Goal: Task Accomplishment & Management: Use online tool/utility

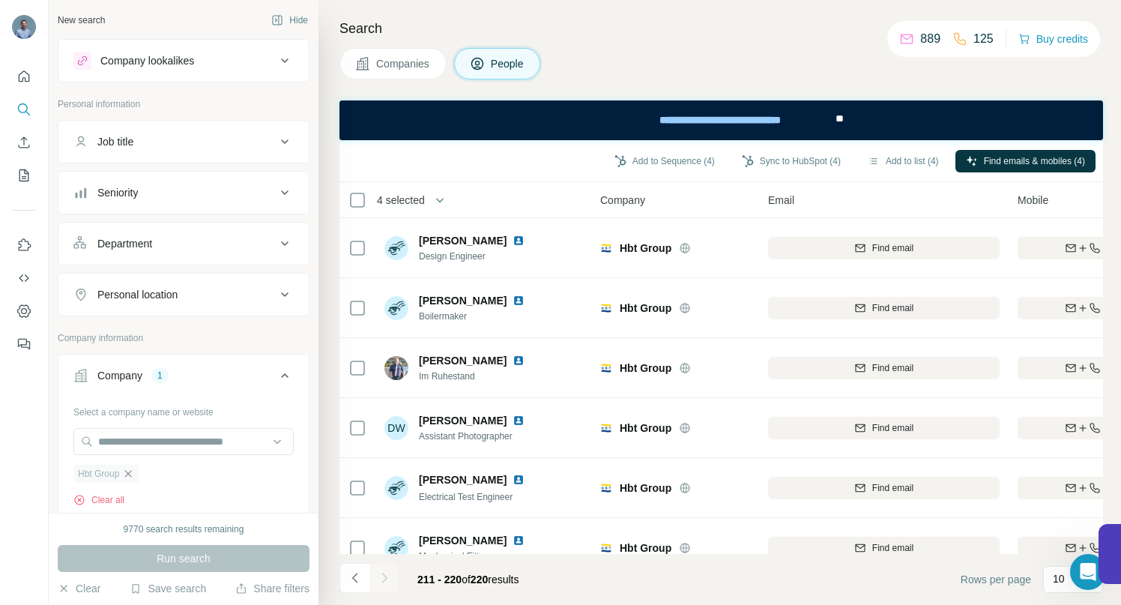
scroll to position [272, 0]
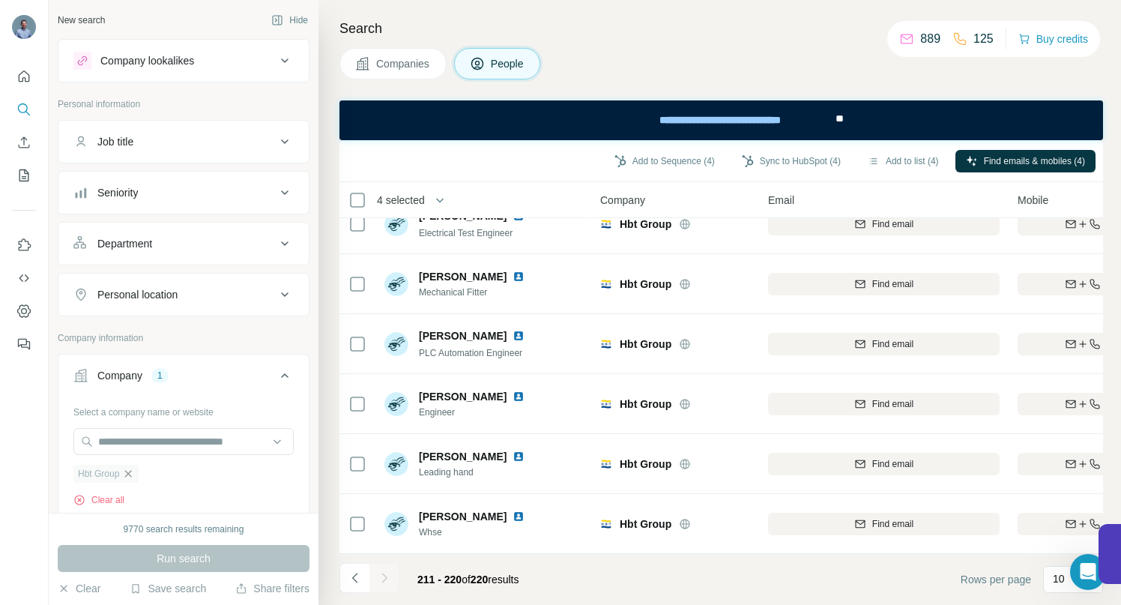
click at [130, 473] on icon "button" at bounding box center [128, 474] width 12 height 12
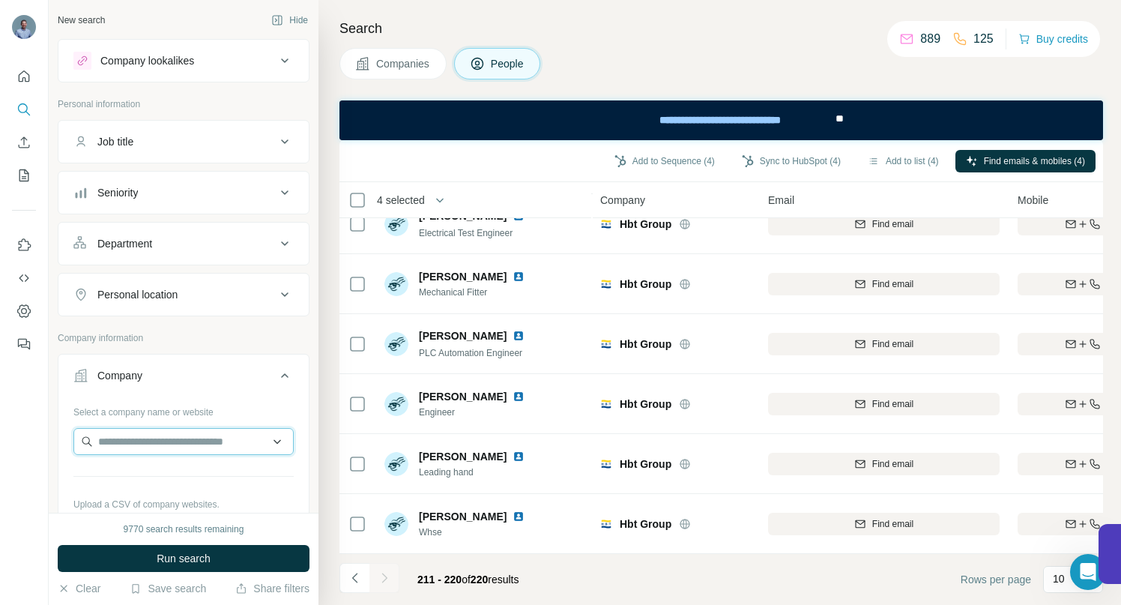
click at [128, 442] on input "text" at bounding box center [183, 441] width 220 height 27
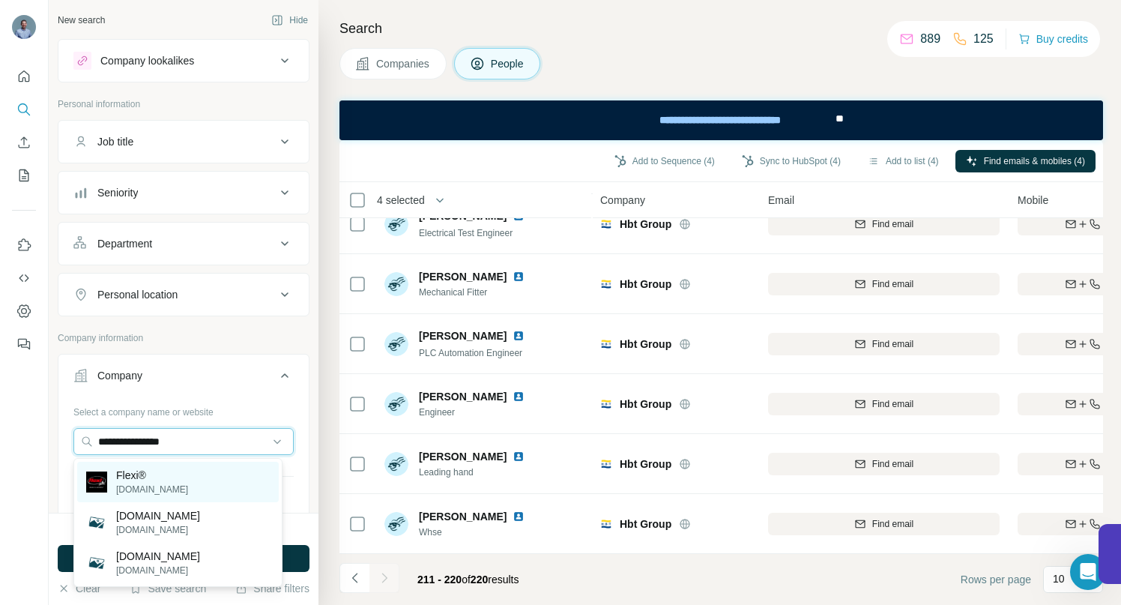
type input "**********"
click at [132, 477] on p "Flexi®" at bounding box center [152, 475] width 72 height 15
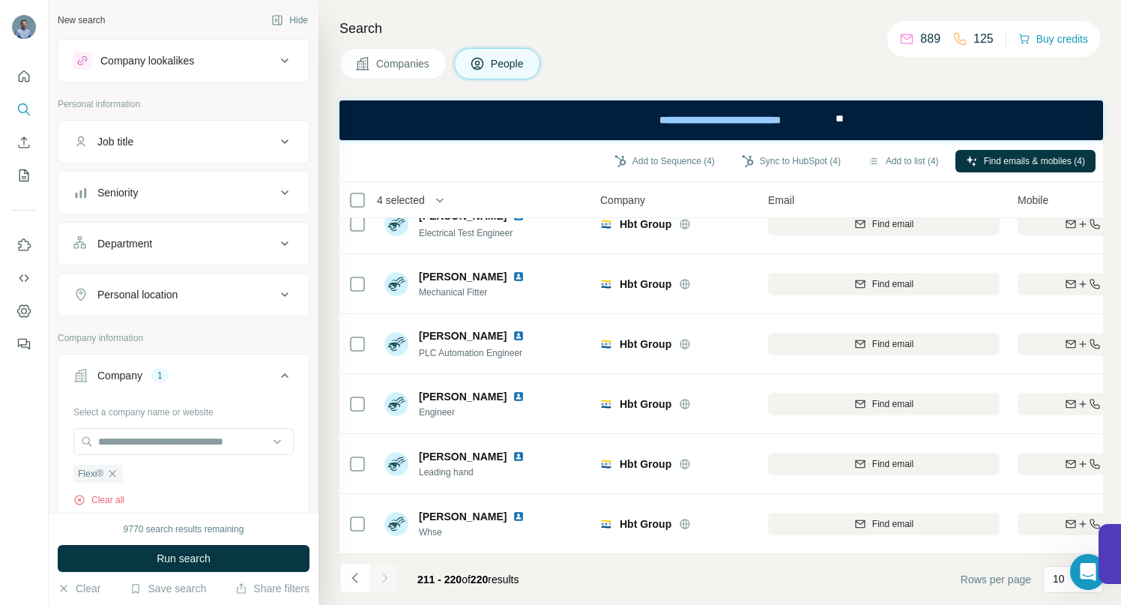
drag, startPoint x: 173, startPoint y: 555, endPoint x: 157, endPoint y: 537, distance: 24.5
click at [172, 555] on span "Run search" at bounding box center [184, 558] width 54 height 15
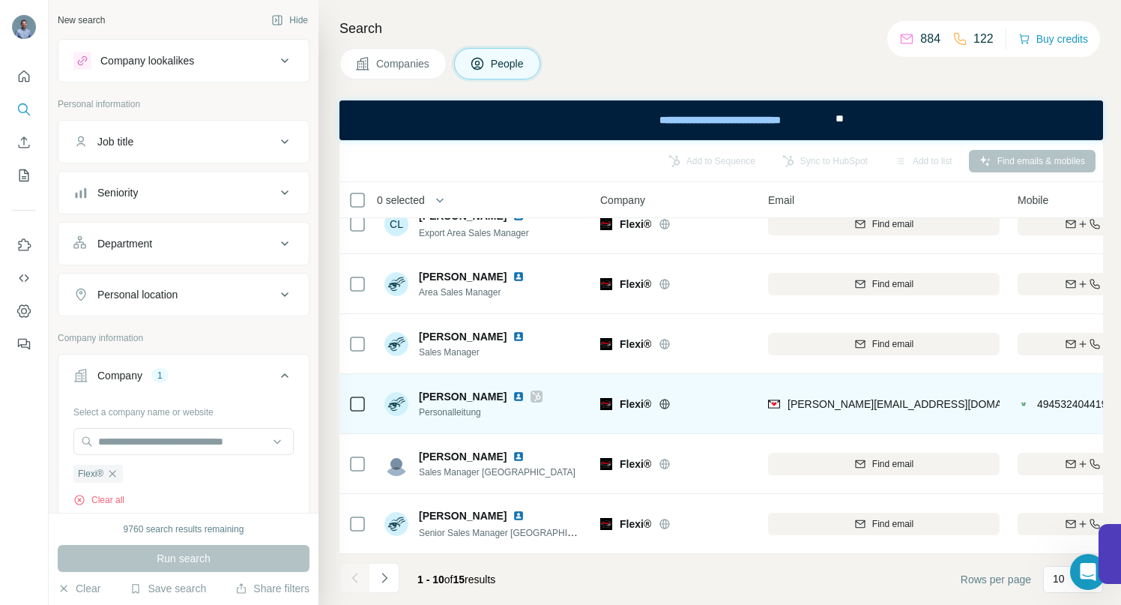
scroll to position [272, 0]
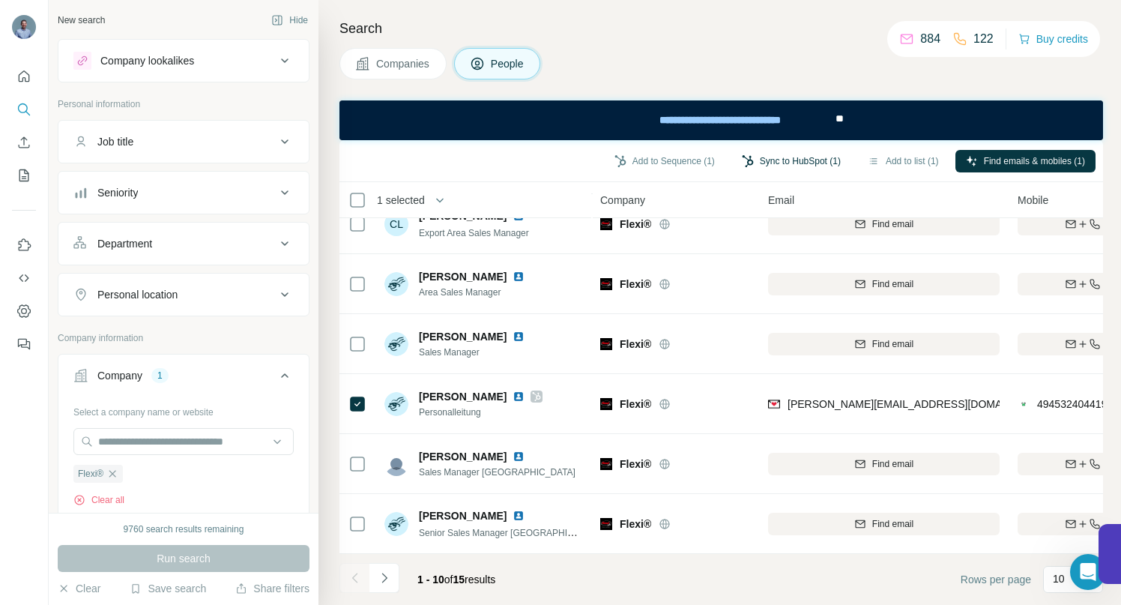
click at [771, 160] on button "Sync to HubSpot (1)" at bounding box center [792, 161] width 120 height 22
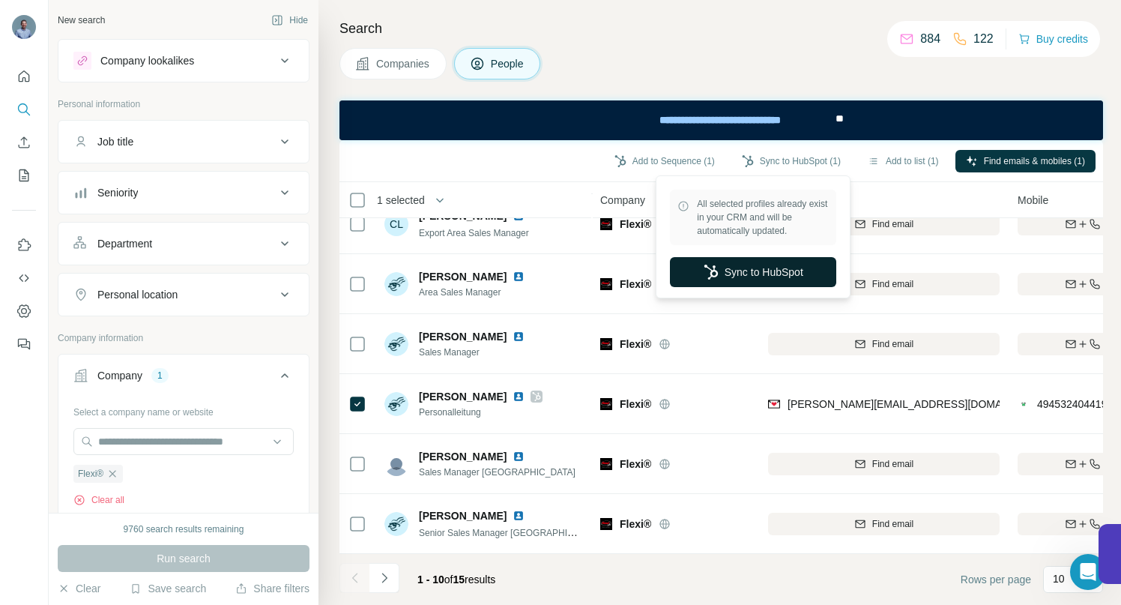
click at [741, 270] on button "Sync to HubSpot" at bounding box center [753, 272] width 166 height 30
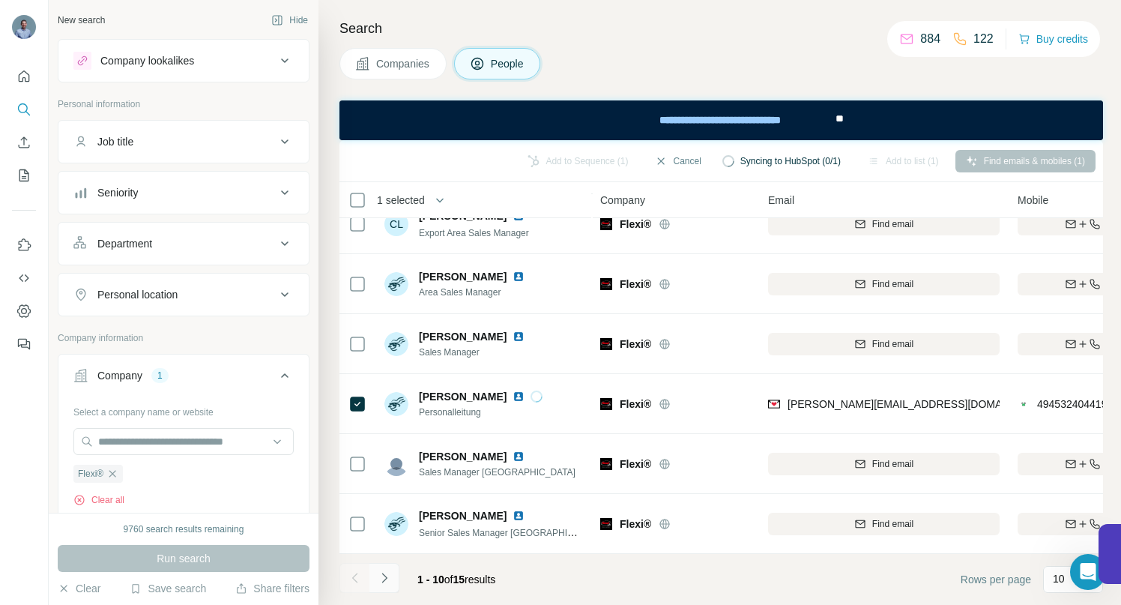
click at [388, 579] on icon "Navigate to next page" at bounding box center [384, 577] width 15 height 15
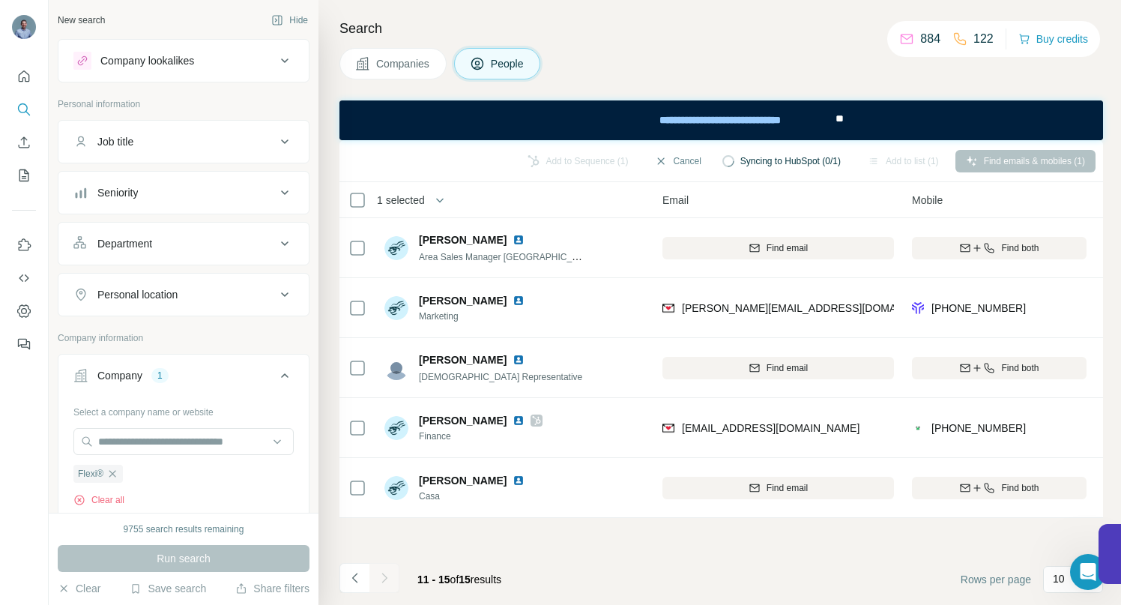
scroll to position [0, 0]
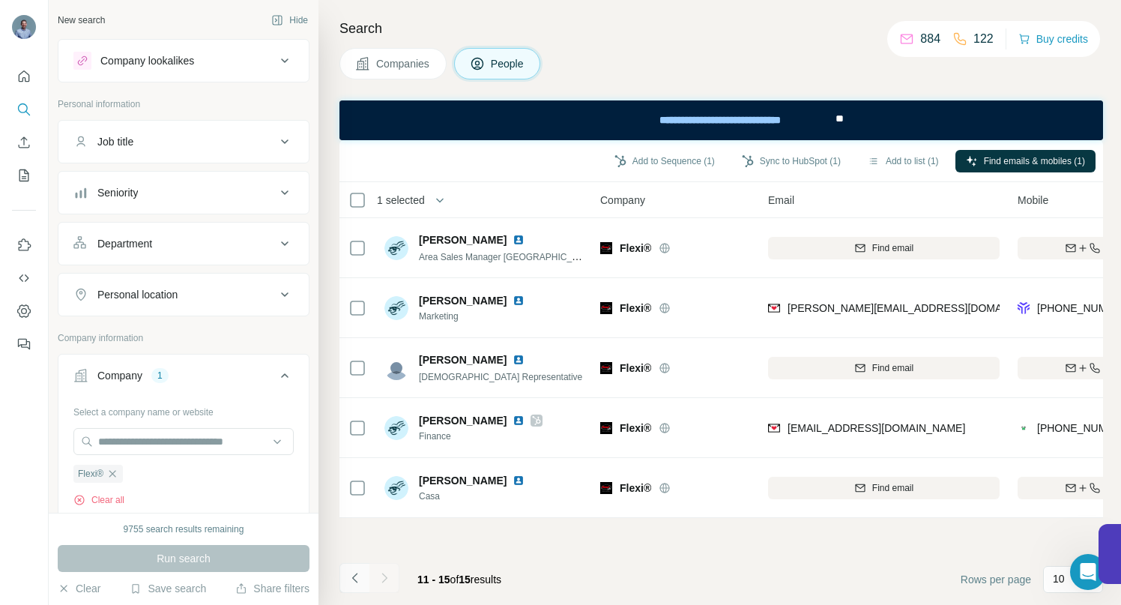
click at [359, 579] on icon "Navigate to previous page" at bounding box center [355, 577] width 15 height 15
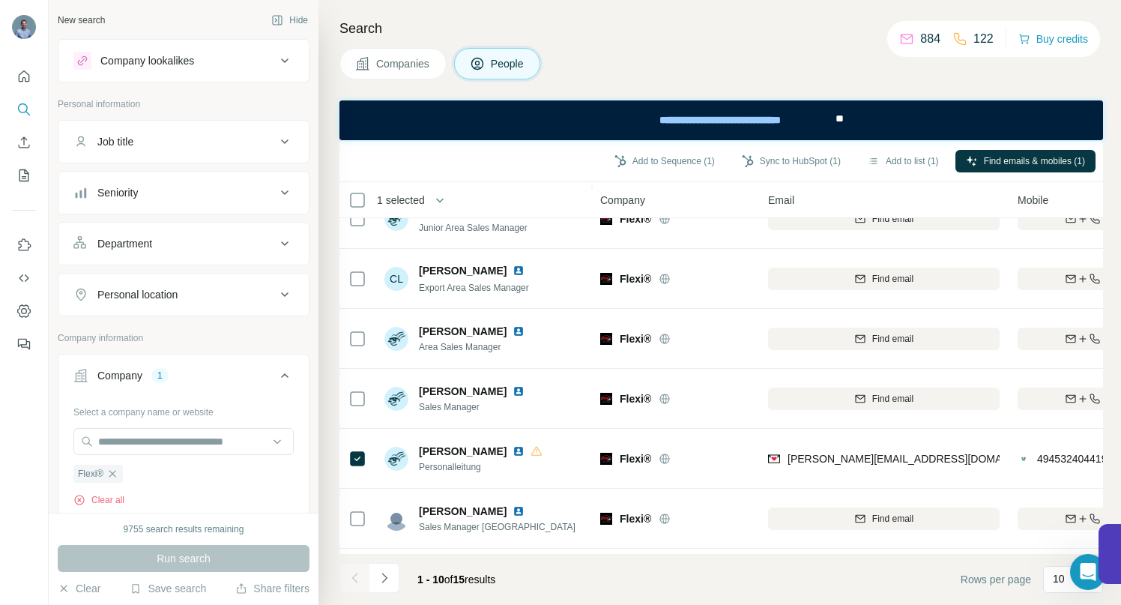
scroll to position [222, 0]
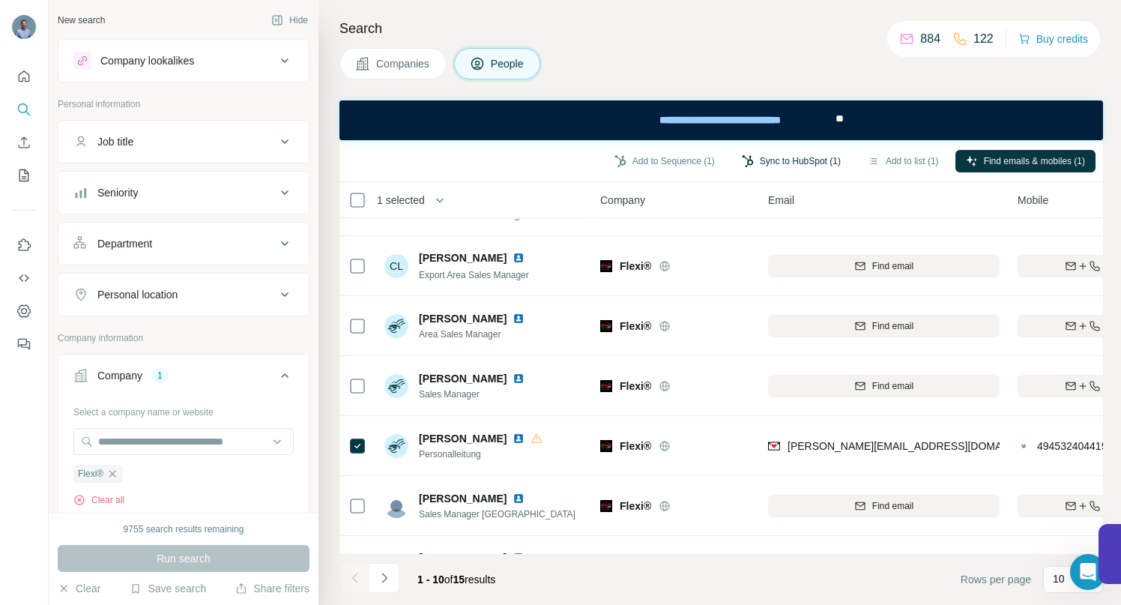
click at [758, 164] on button "Sync to HubSpot (1)" at bounding box center [792, 161] width 120 height 22
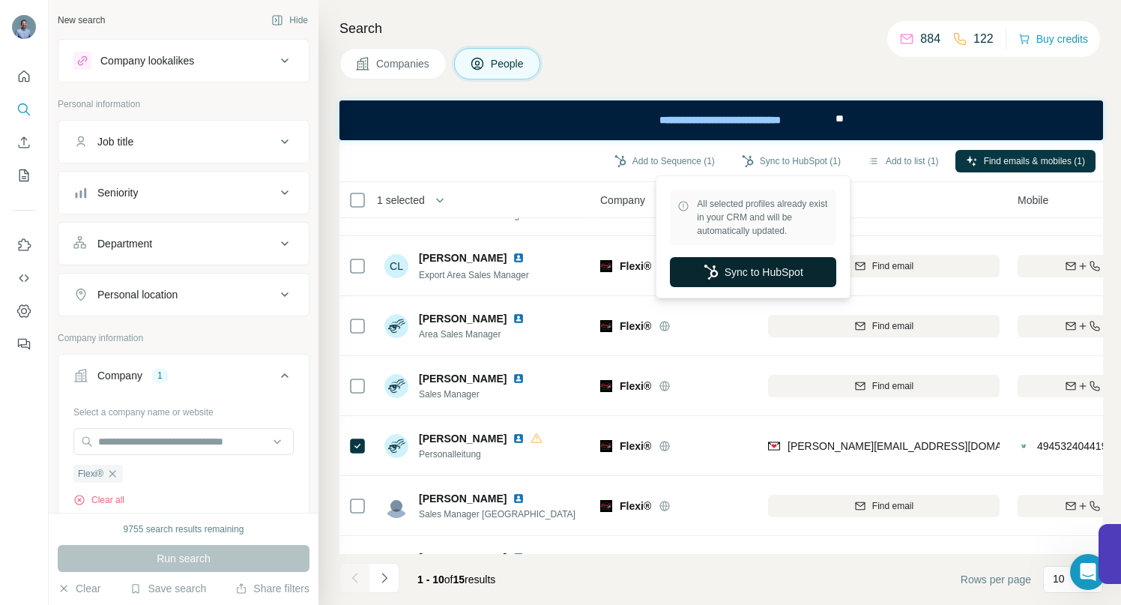
click at [744, 277] on button "Sync to HubSpot" at bounding box center [753, 272] width 166 height 30
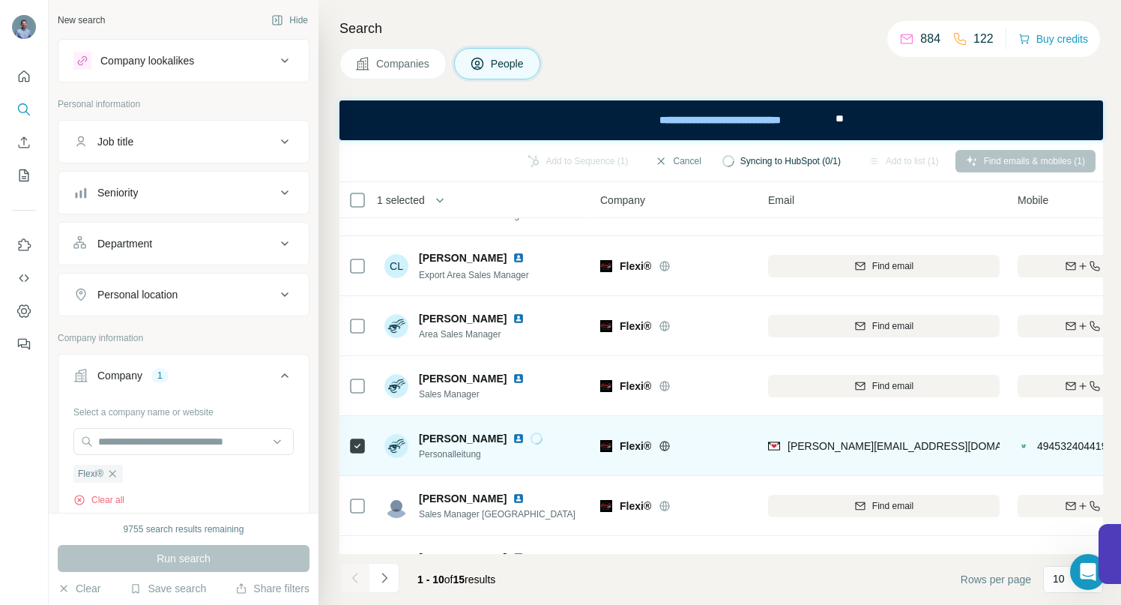
click at [518, 437] on img at bounding box center [519, 439] width 12 height 12
click at [518, 439] on img at bounding box center [519, 439] width 12 height 12
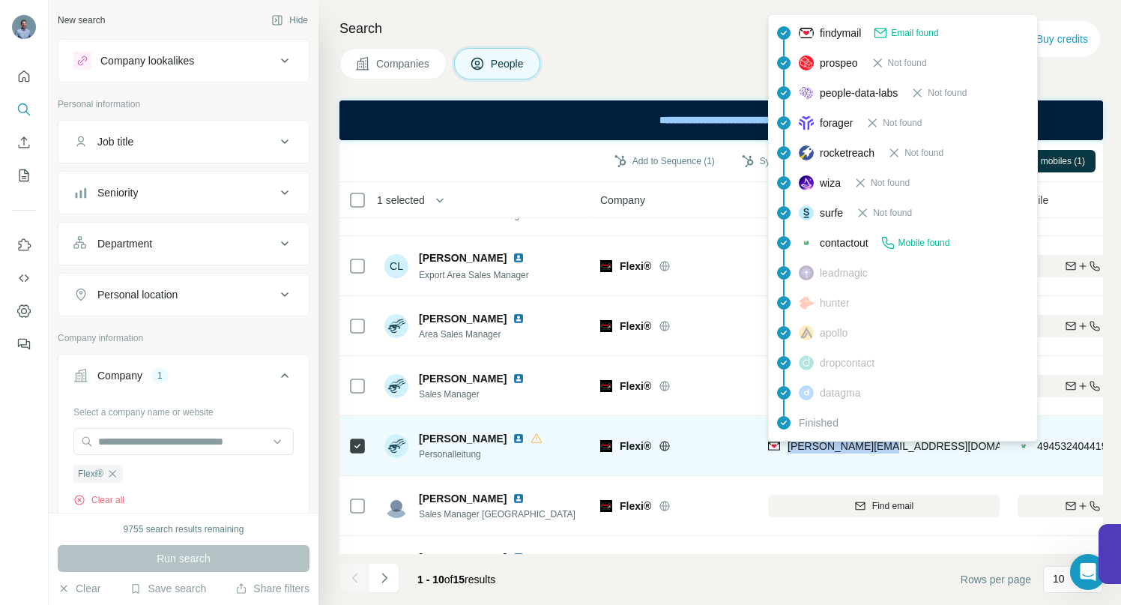
drag, startPoint x: 880, startPoint y: 448, endPoint x: 786, endPoint y: 450, distance: 93.7
click at [786, 450] on div "[PERSON_NAME][EMAIL_ADDRESS][DOMAIN_NAME]" at bounding box center [884, 445] width 232 height 41
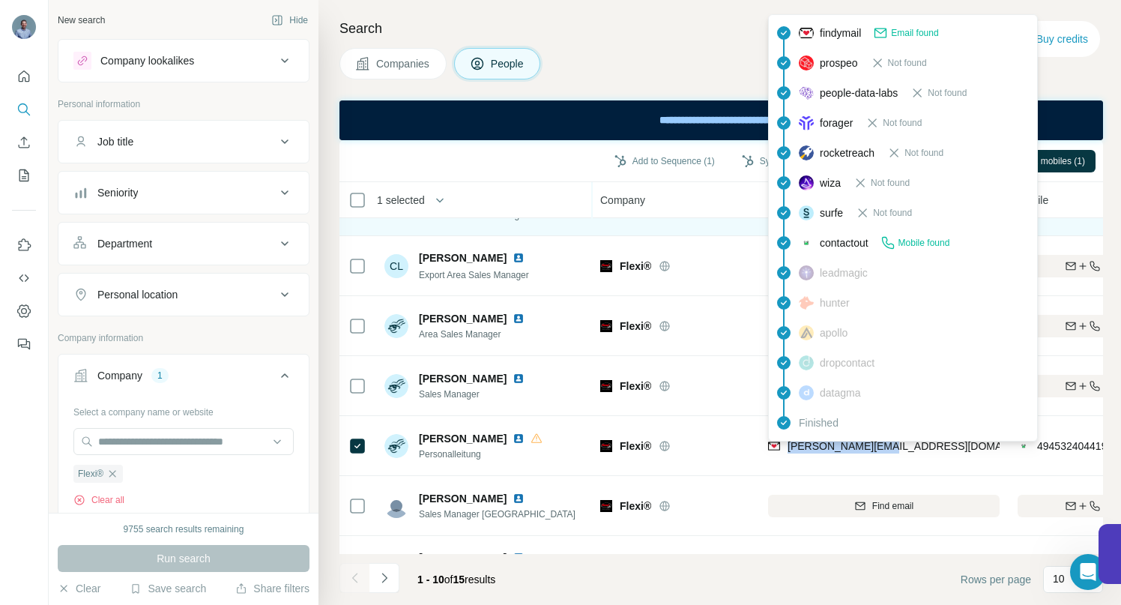
copy span "[PERSON_NAME][EMAIL_ADDRESS][DOMAIN_NAME]"
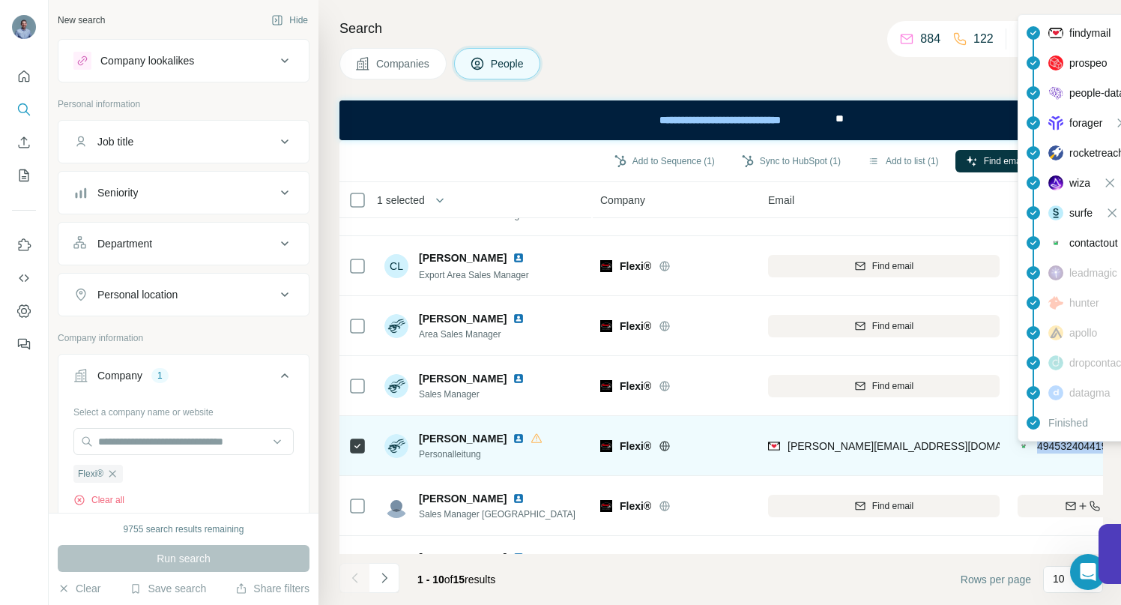
copy span "4945324044193"
